Goal: Transaction & Acquisition: Purchase product/service

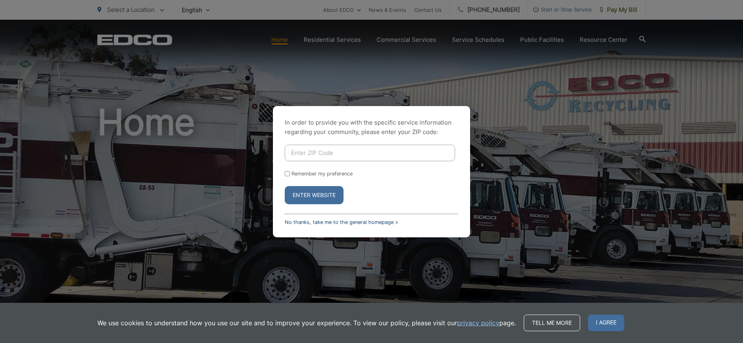
click at [311, 221] on link "No thanks, take me to the general homepage >" at bounding box center [342, 222] width 114 height 6
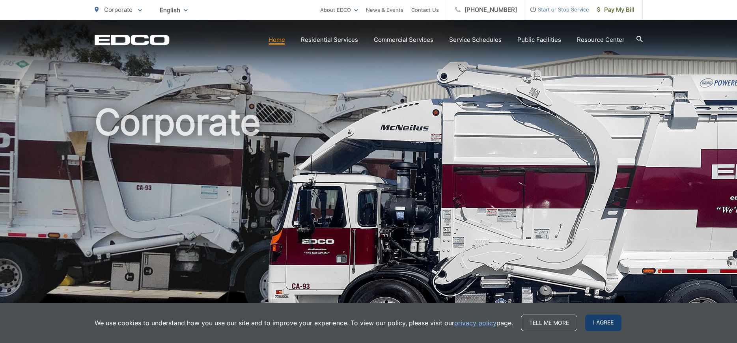
click at [595, 322] on span "I agree" at bounding box center [603, 323] width 36 height 17
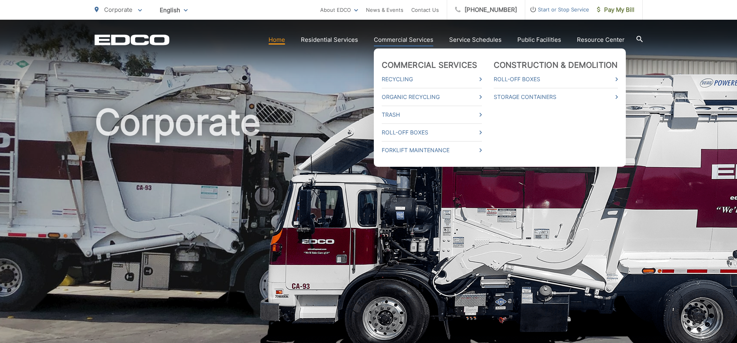
click at [399, 44] on link "Commercial Services" at bounding box center [404, 39] width 60 height 9
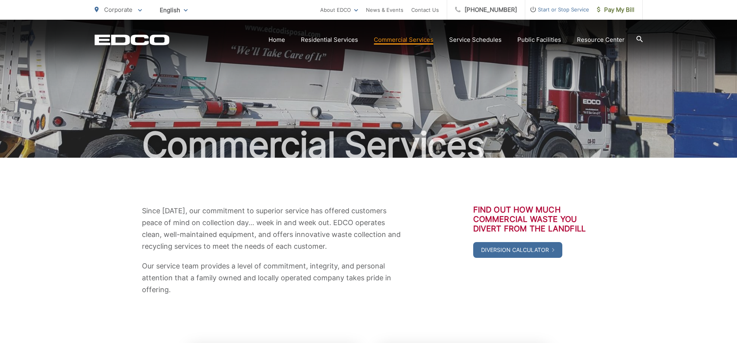
click at [127, 43] on icon "EDCD logo. Return to the homepage." at bounding box center [132, 40] width 75 height 10
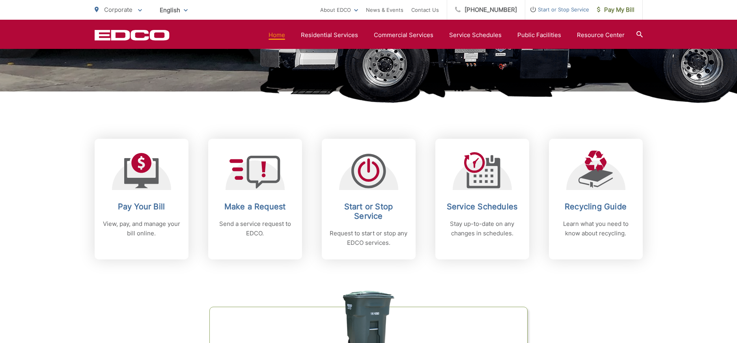
scroll to position [237, 0]
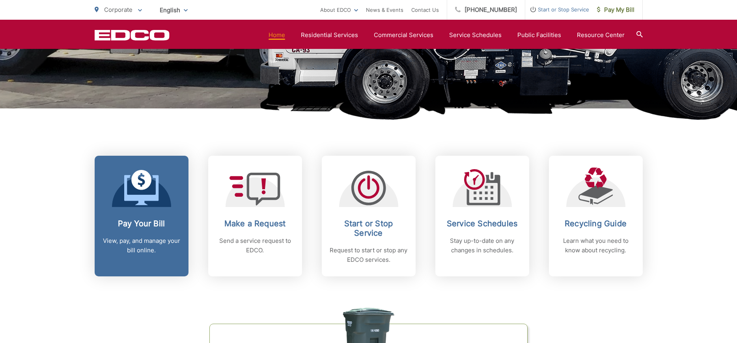
click at [142, 194] on icon at bounding box center [141, 187] width 35 height 35
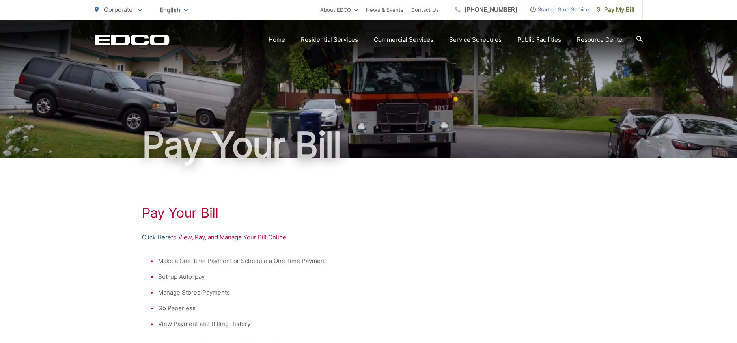
click at [155, 237] on link "Click Here" at bounding box center [156, 237] width 29 height 9
